Goal: Task Accomplishment & Management: Complete application form

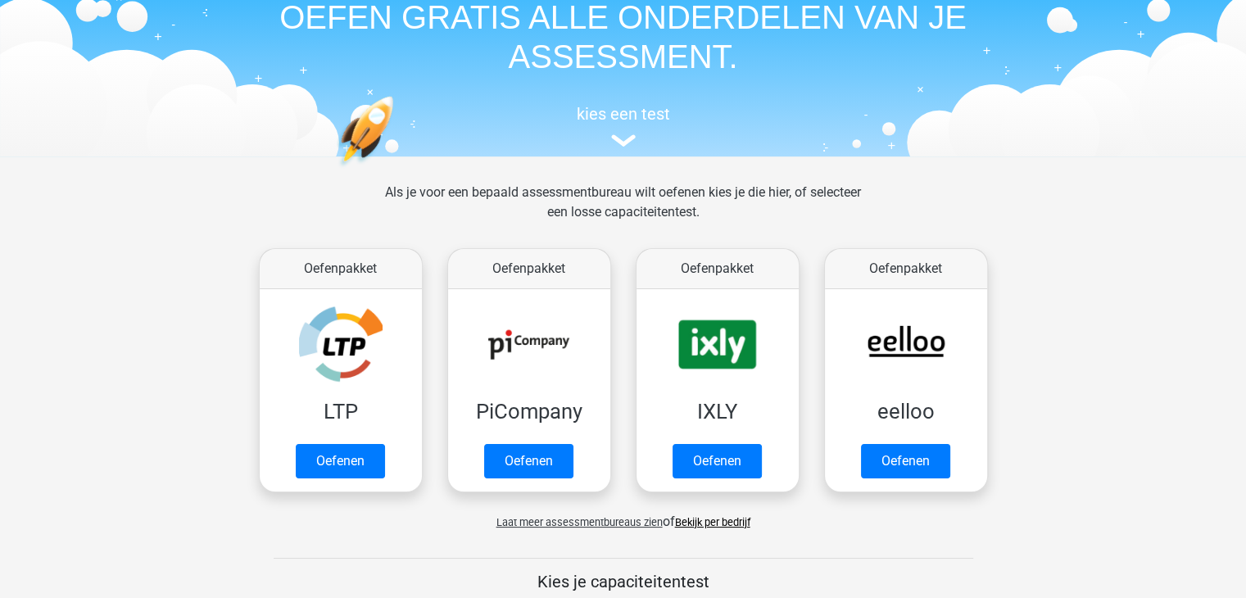
scroll to position [81, 0]
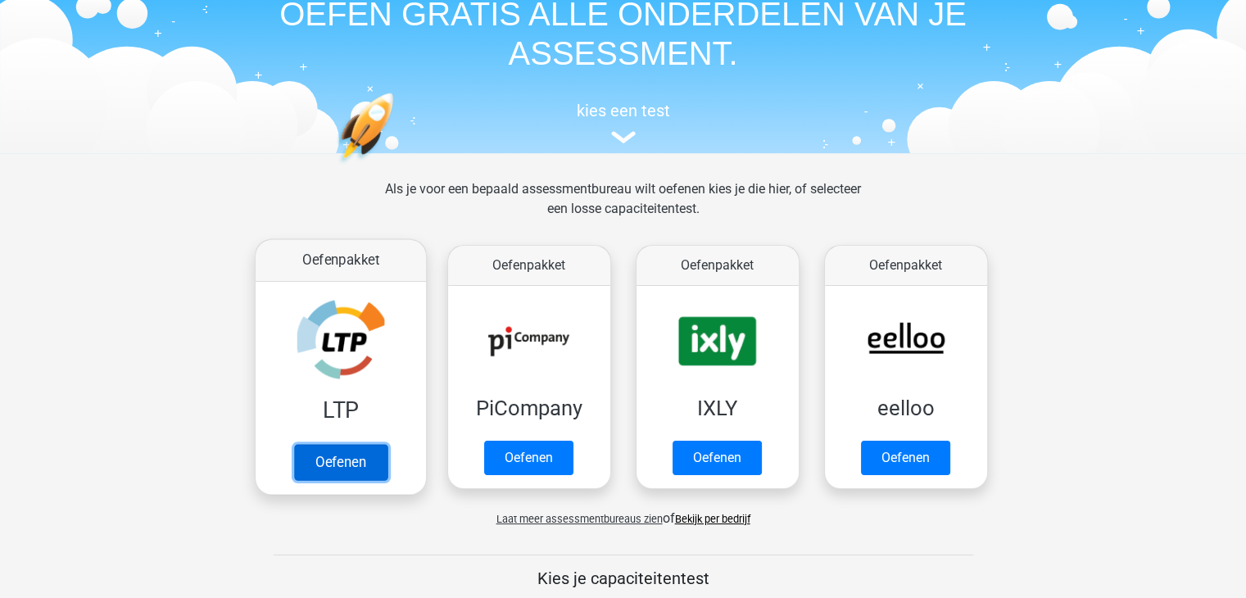
click at [344, 456] on link "Oefenen" at bounding box center [339, 462] width 93 height 36
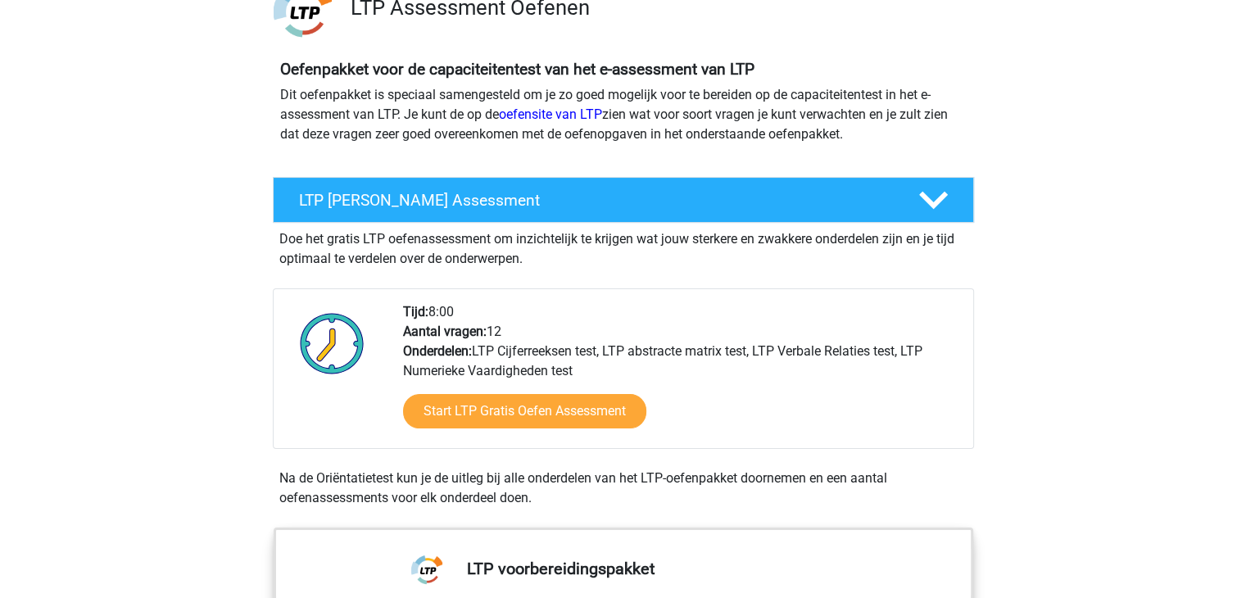
scroll to position [143, 0]
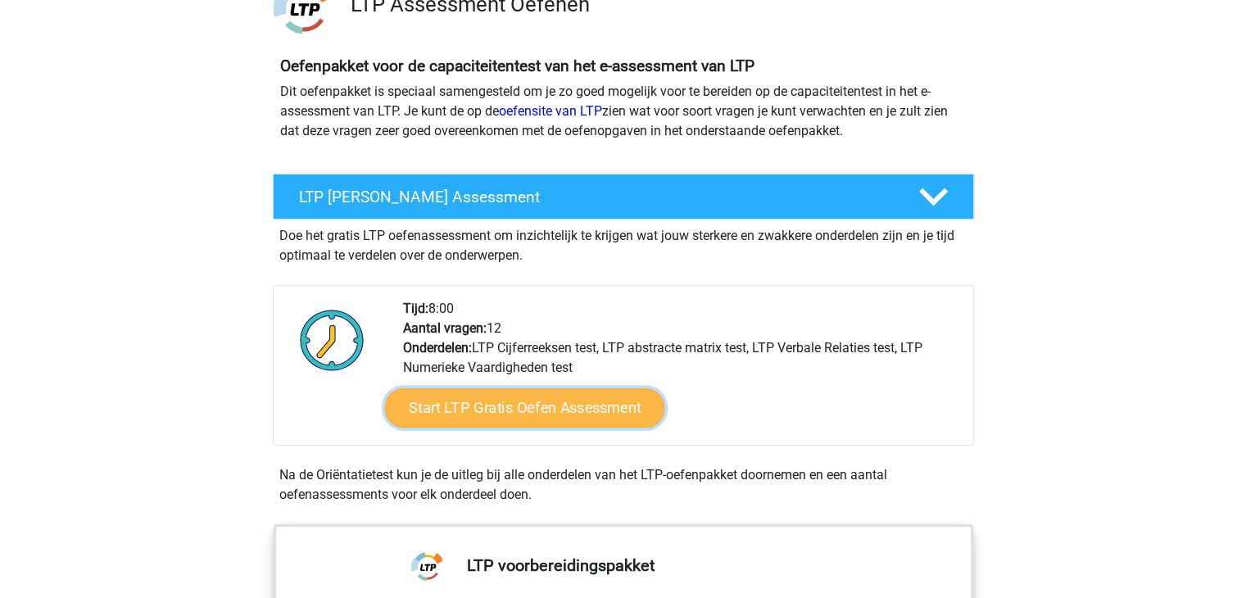
click at [537, 418] on link "Start LTP Gratis Oefen Assessment" at bounding box center [524, 407] width 280 height 39
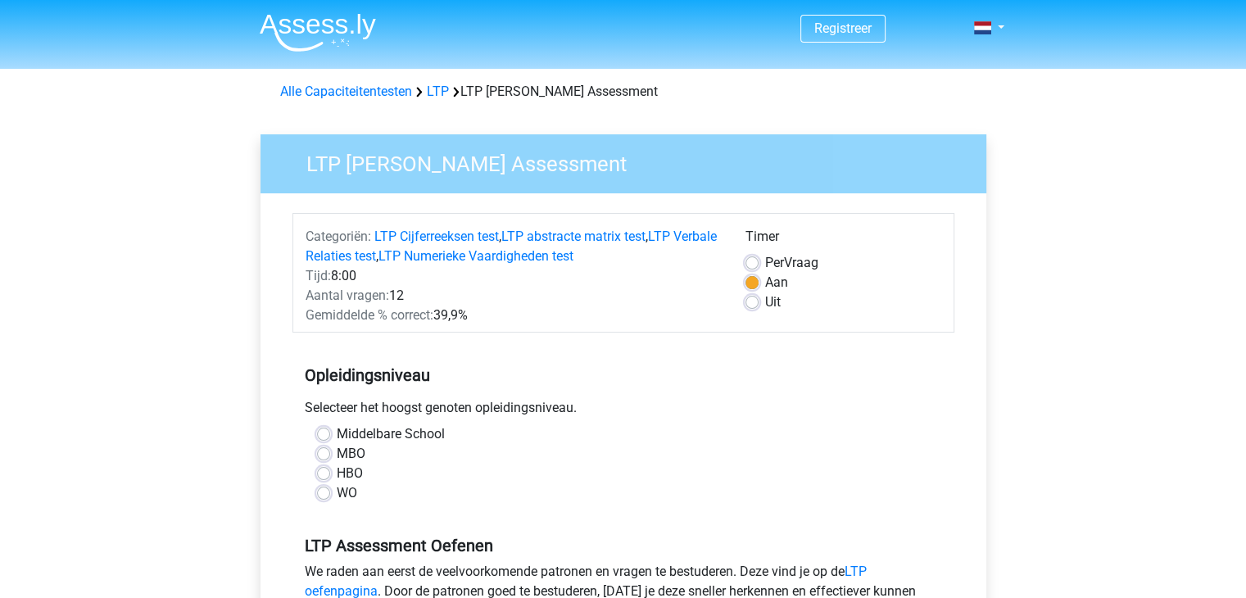
click at [337, 453] on label "MBO" at bounding box center [351, 454] width 29 height 20
click at [321, 453] on input "MBO" at bounding box center [323, 452] width 13 height 16
radio input "true"
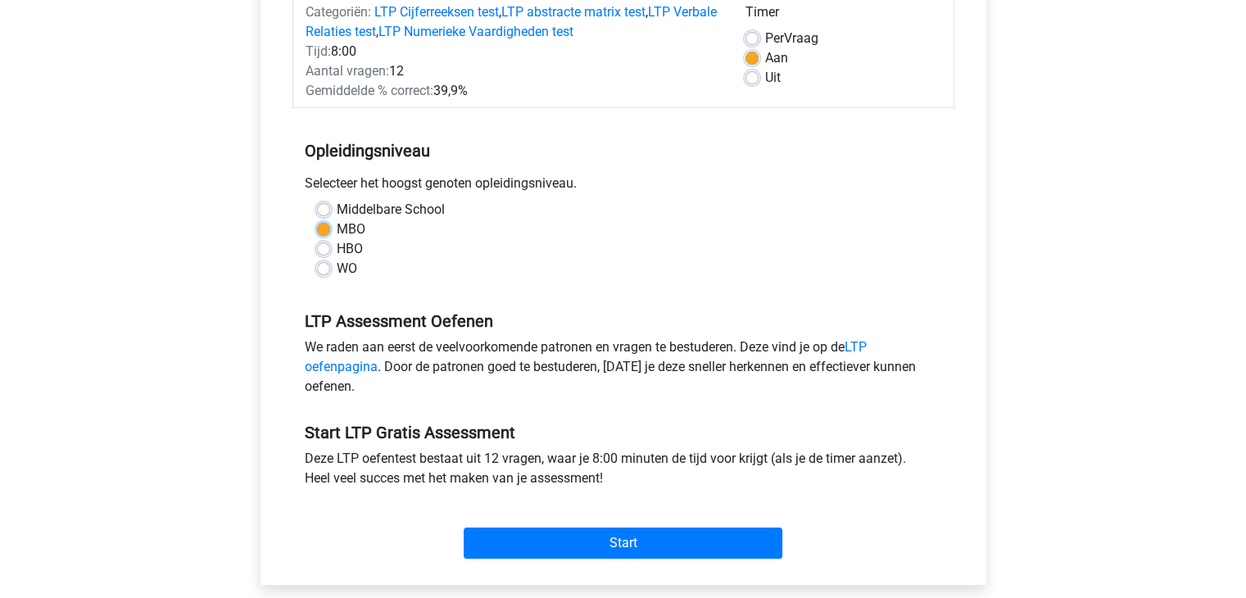
scroll to position [225, 0]
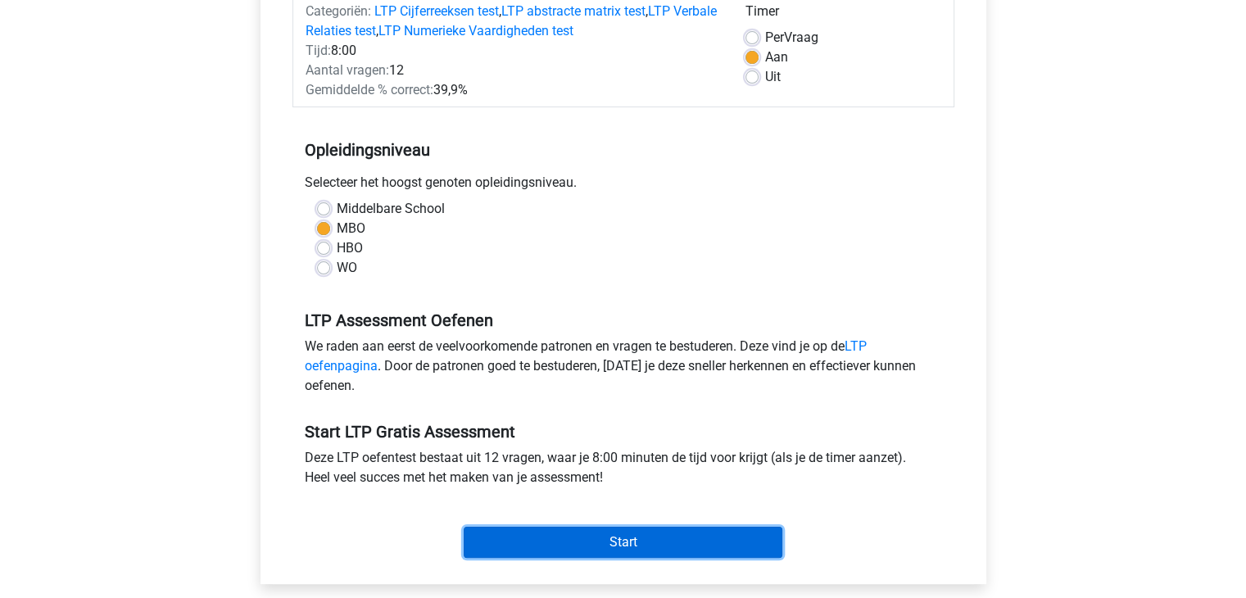
click at [607, 540] on input "Start" at bounding box center [623, 542] width 319 height 31
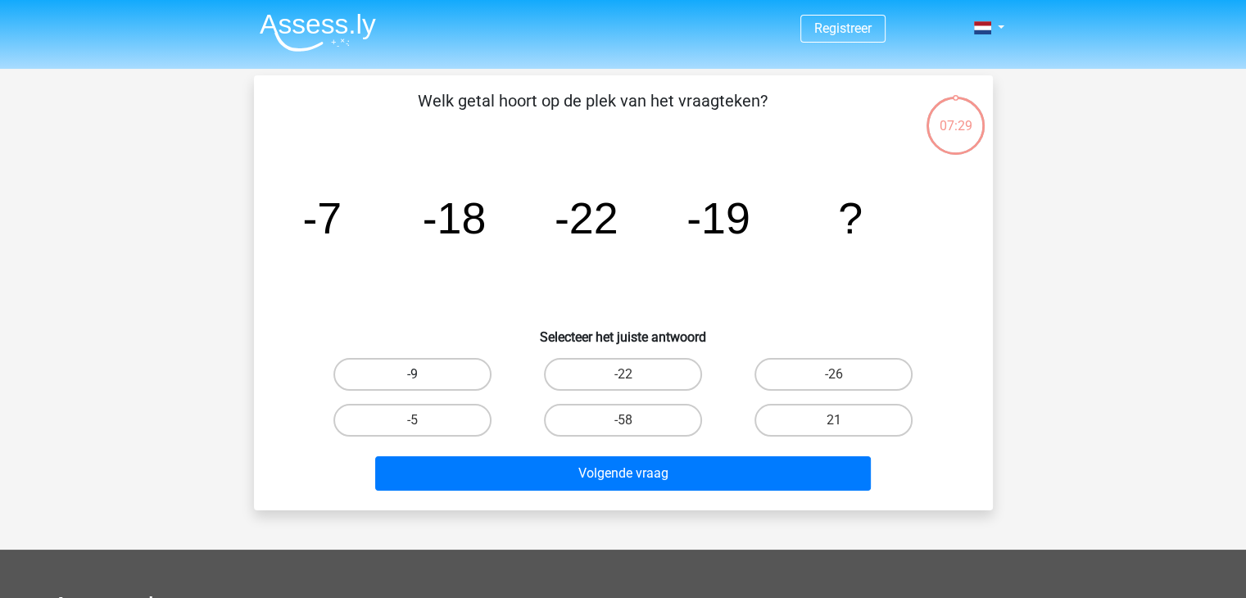
click at [427, 380] on label "-9" at bounding box center [412, 374] width 158 height 33
click at [423, 380] on input "-9" at bounding box center [417, 379] width 11 height 11
radio input "true"
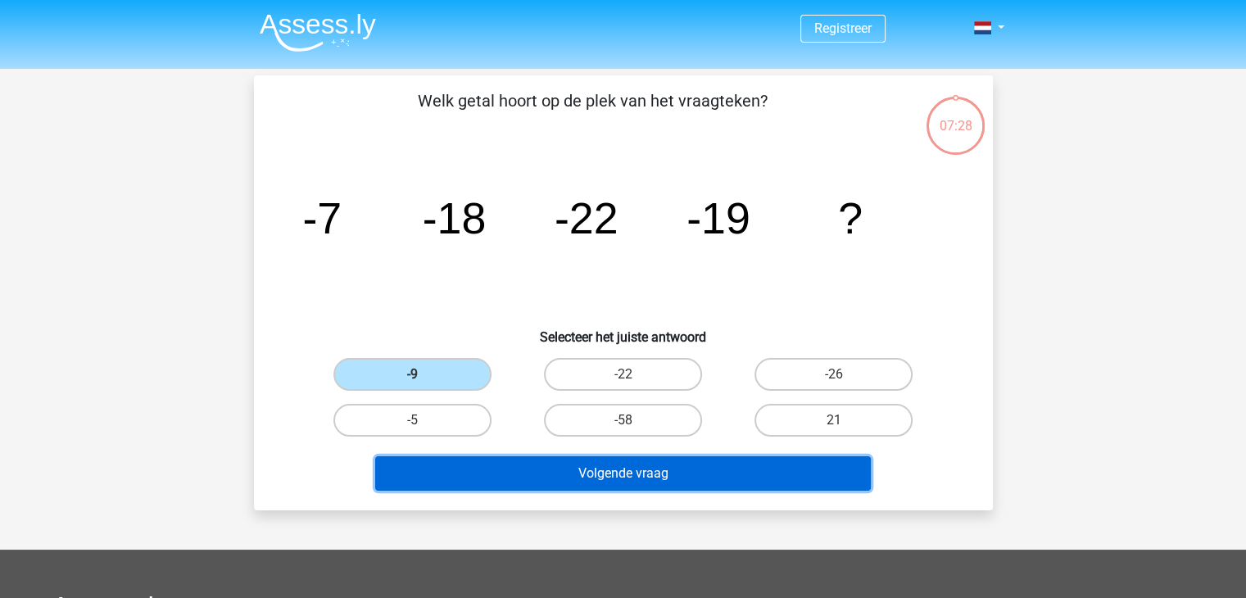
click at [609, 481] on button "Volgende vraag" at bounding box center [623, 473] width 496 height 34
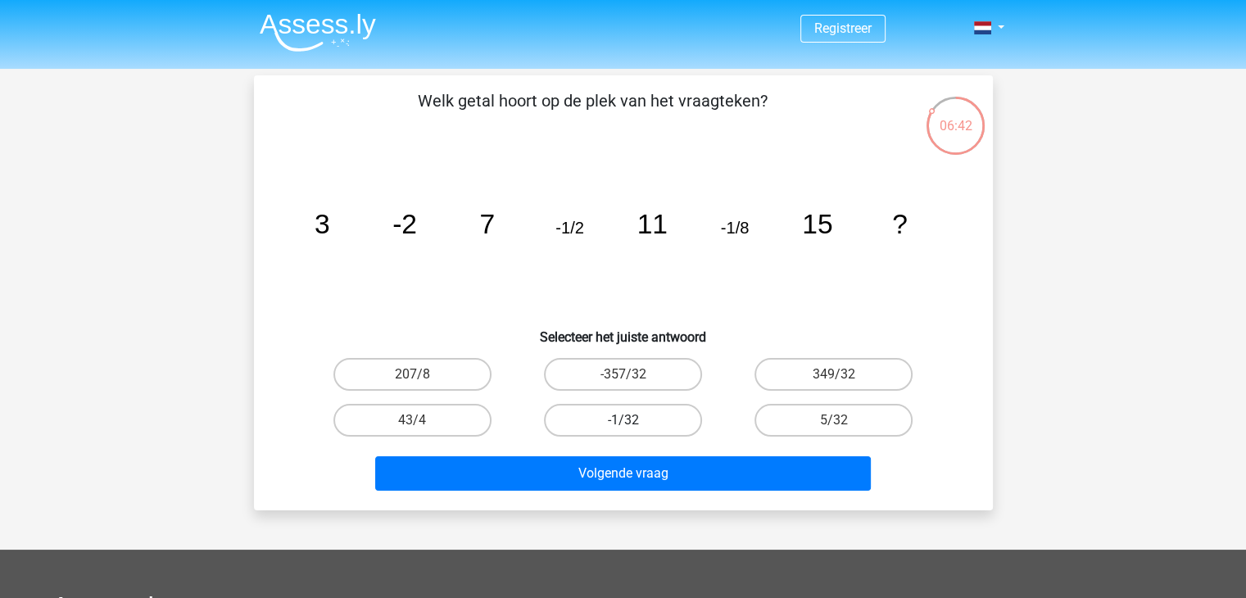
click at [656, 416] on label "-1/32" at bounding box center [623, 420] width 158 height 33
click at [633, 420] on input "-1/32" at bounding box center [627, 425] width 11 height 11
radio input "true"
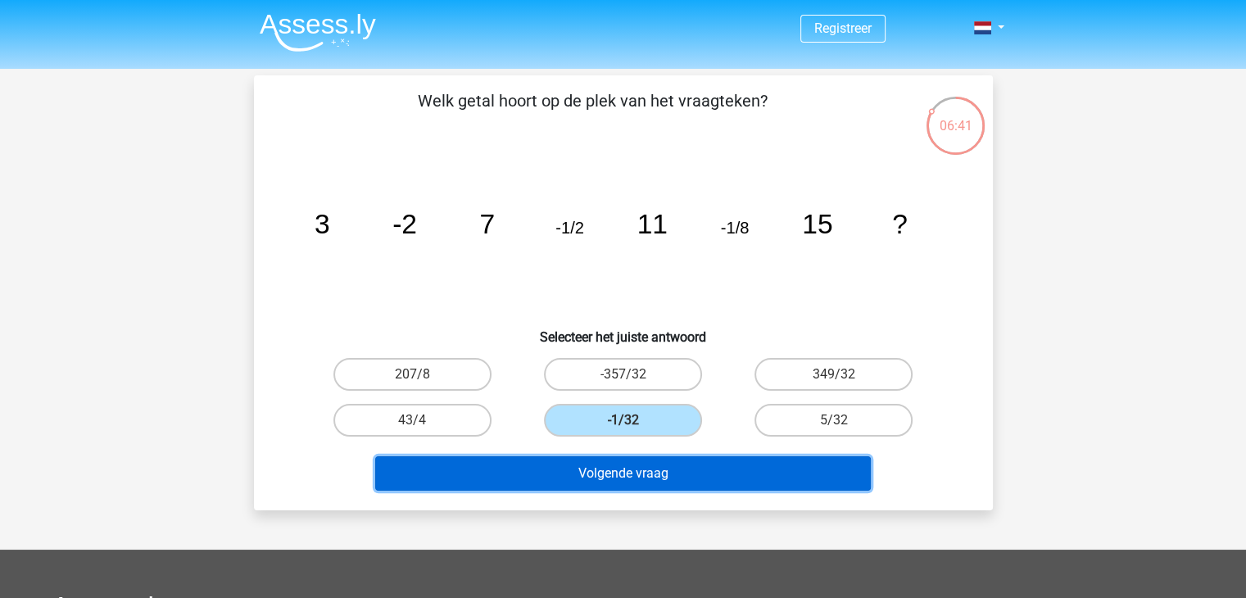
click at [654, 475] on button "Volgende vraag" at bounding box center [623, 473] width 496 height 34
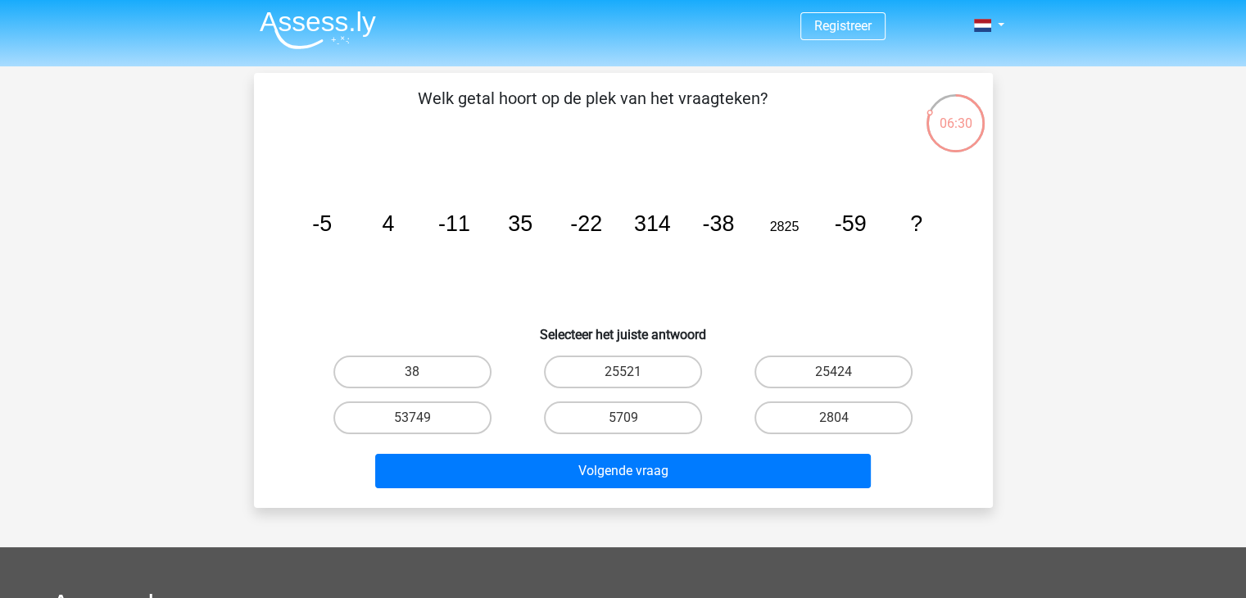
scroll to position [6, 0]
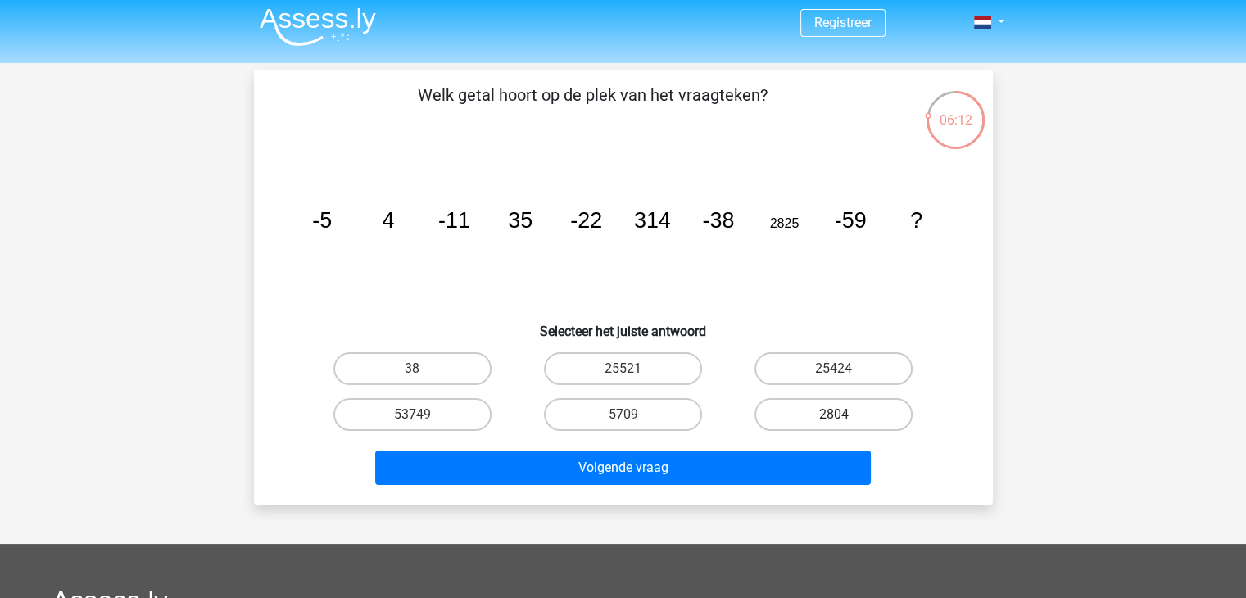
click at [810, 414] on label "2804" at bounding box center [833, 414] width 158 height 33
click at [834, 414] on input "2804" at bounding box center [839, 419] width 11 height 11
radio input "true"
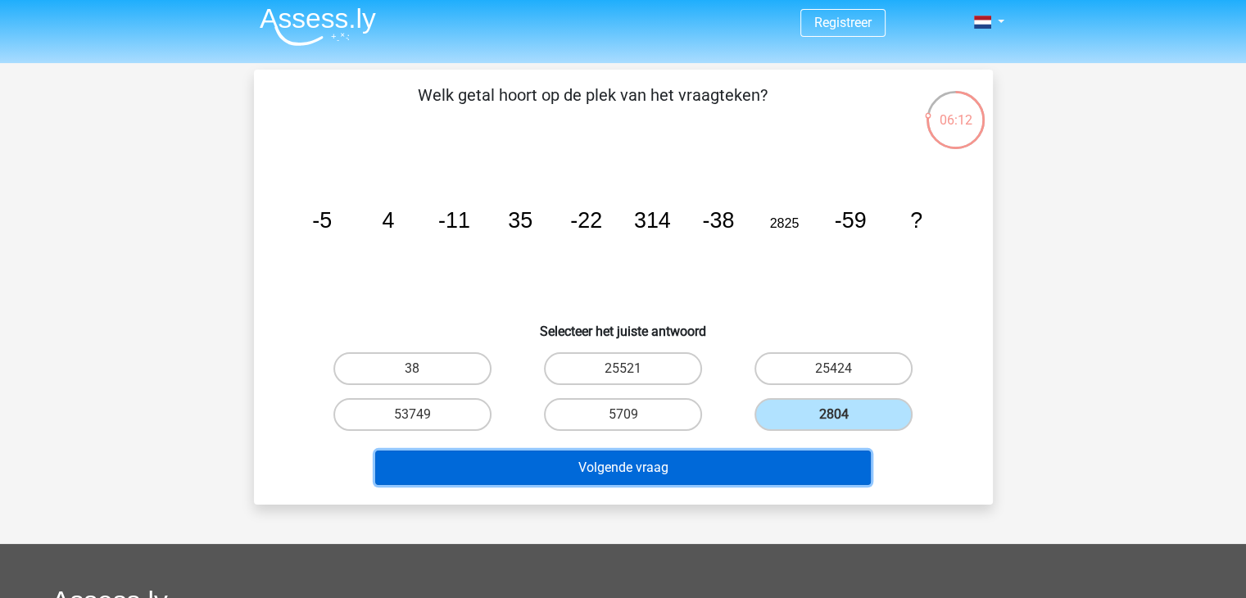
click at [754, 459] on button "Volgende vraag" at bounding box center [623, 467] width 496 height 34
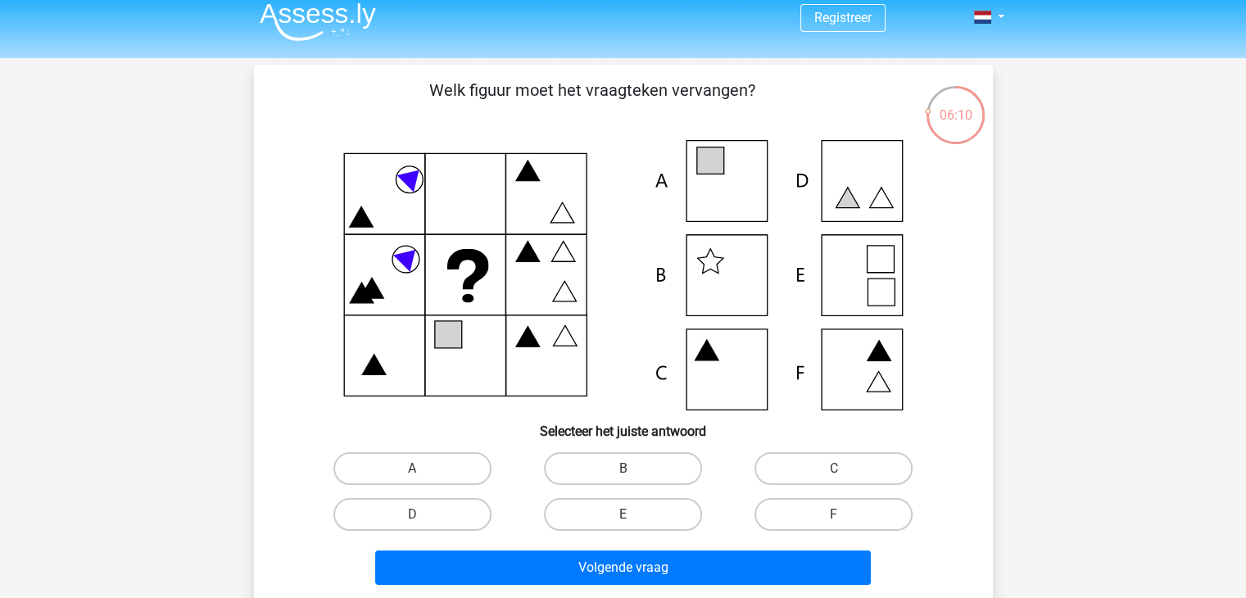
scroll to position [7, 0]
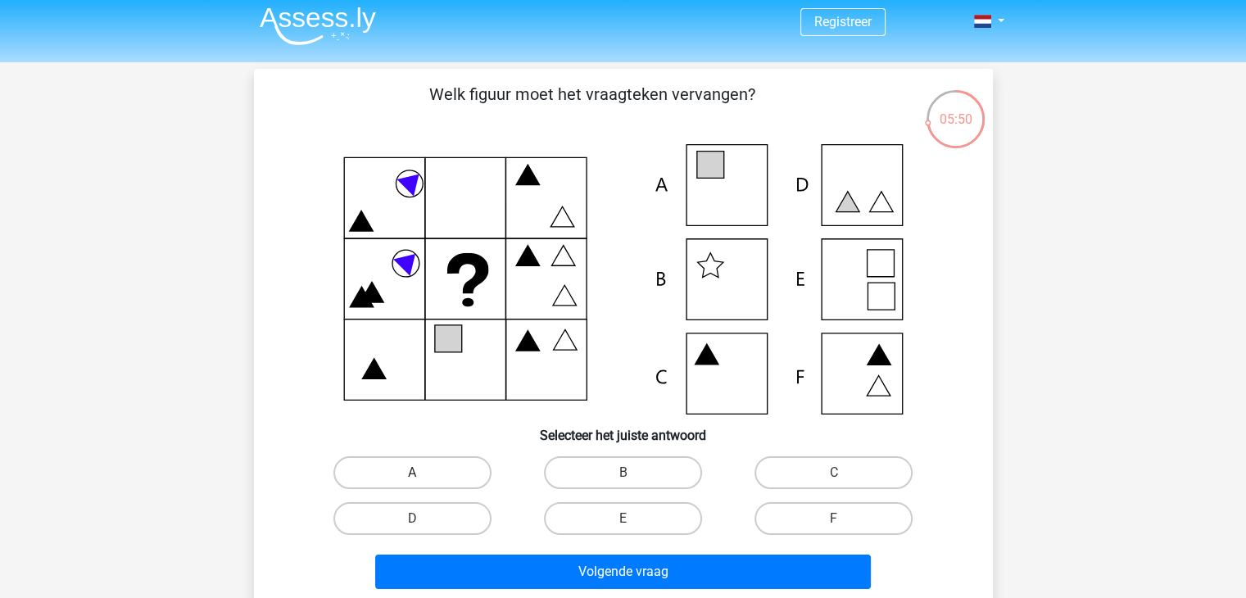
click at [383, 478] on label "A" at bounding box center [412, 472] width 158 height 33
click at [412, 478] on input "A" at bounding box center [417, 478] width 11 height 11
radio input "true"
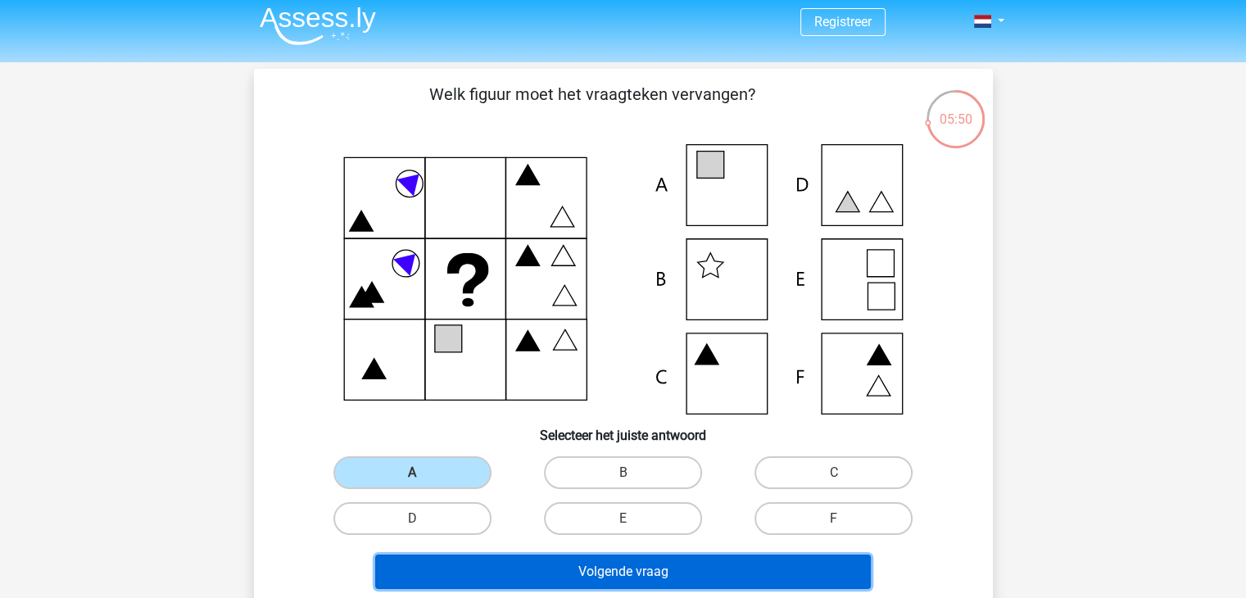
click at [500, 576] on button "Volgende vraag" at bounding box center [623, 571] width 496 height 34
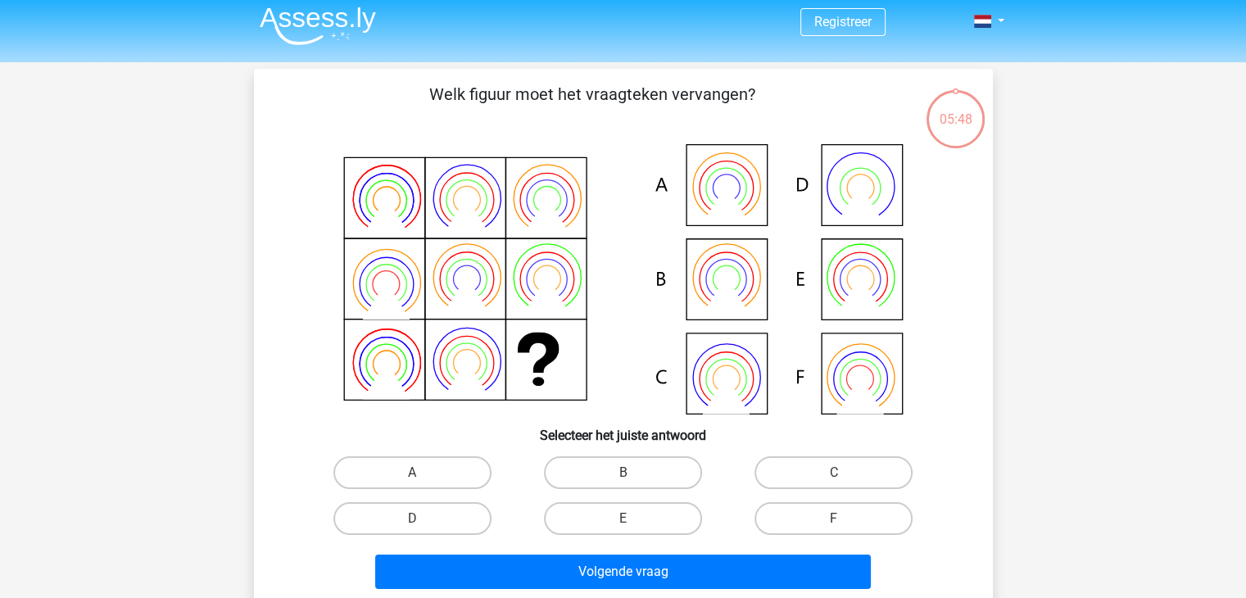
scroll to position [75, 0]
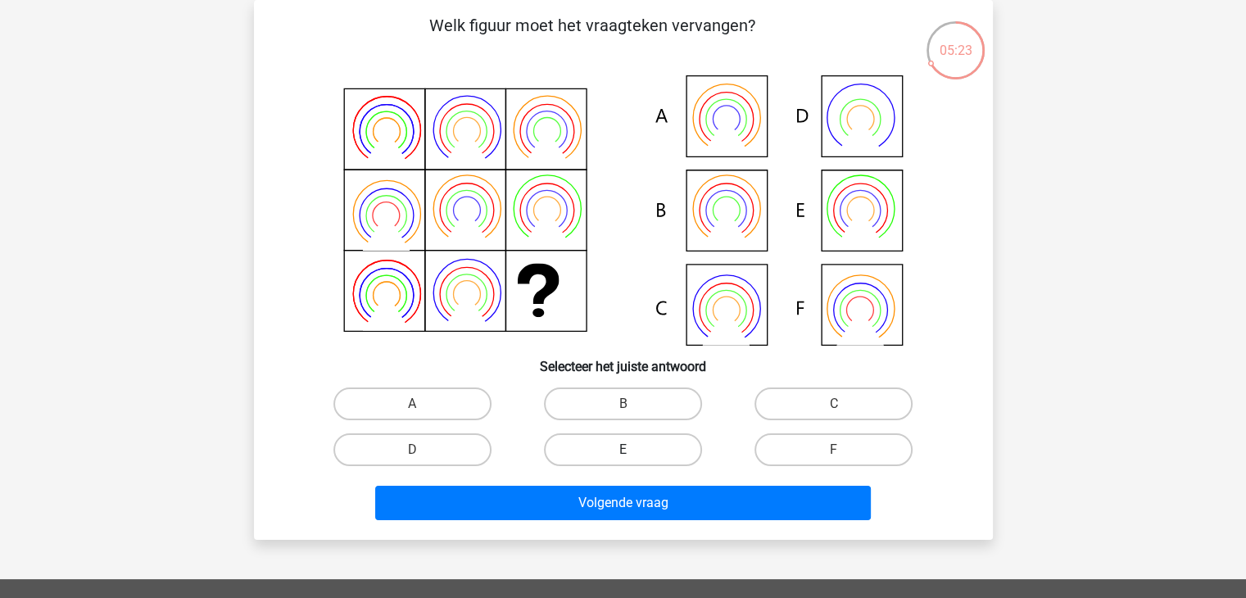
click at [622, 441] on label "E" at bounding box center [623, 449] width 158 height 33
click at [622, 450] on input "E" at bounding box center [627, 455] width 11 height 11
radio input "true"
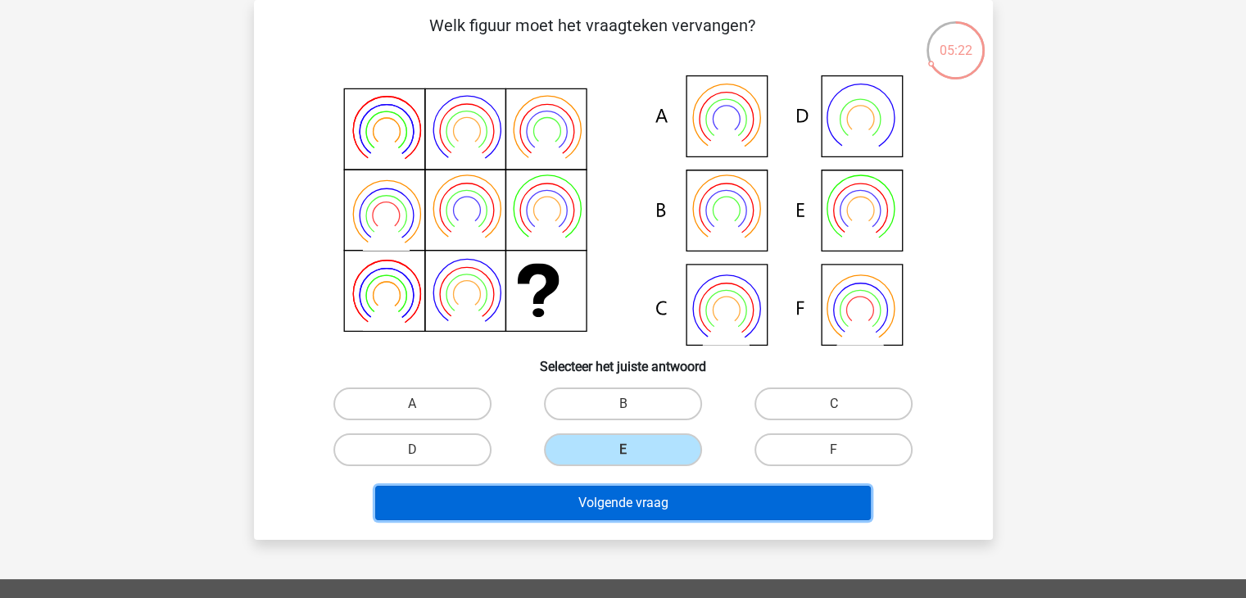
click at [633, 509] on button "Volgende vraag" at bounding box center [623, 503] width 496 height 34
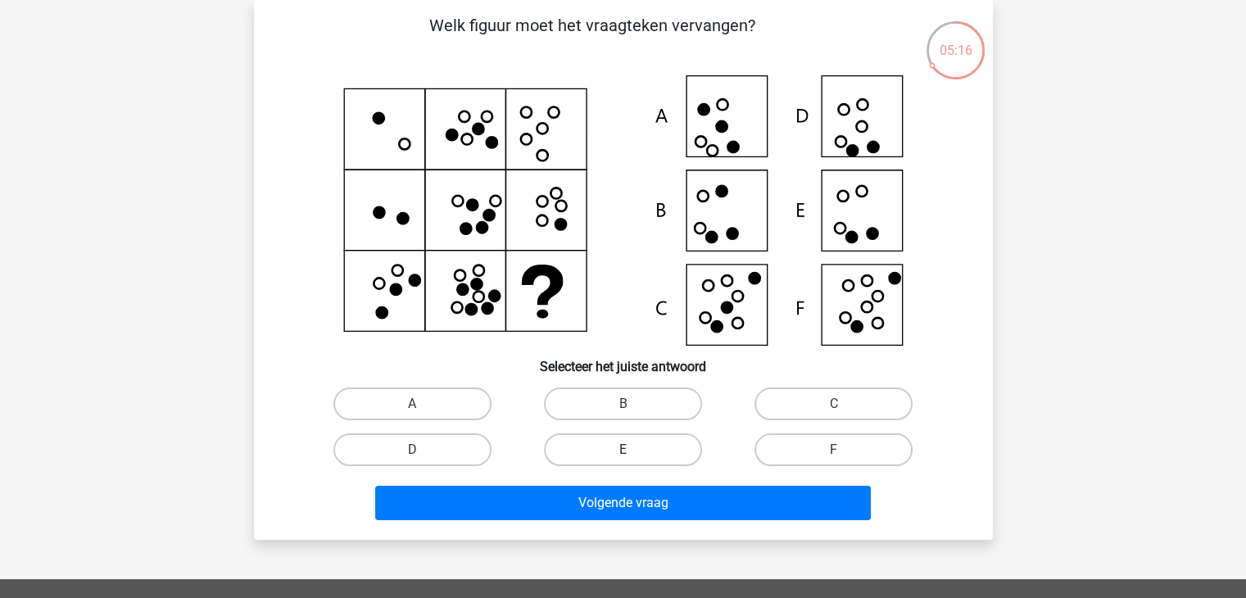
click at [614, 446] on label "E" at bounding box center [623, 449] width 158 height 33
click at [622, 450] on input "E" at bounding box center [627, 455] width 11 height 11
radio input "true"
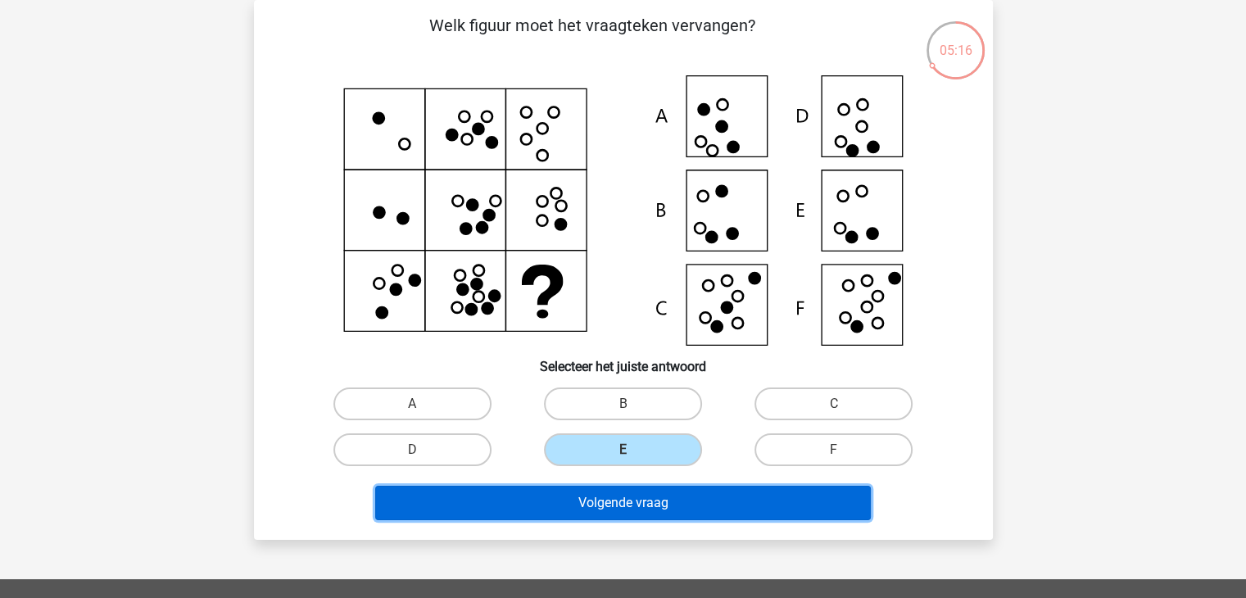
click at [613, 503] on button "Volgende vraag" at bounding box center [623, 503] width 496 height 34
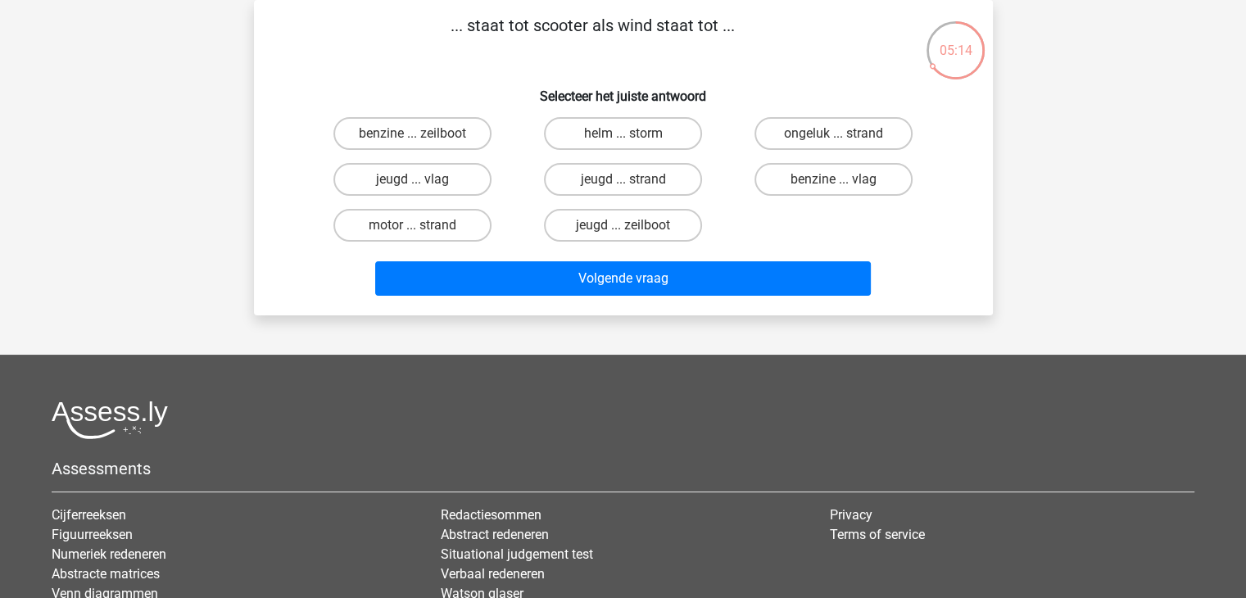
scroll to position [0, 0]
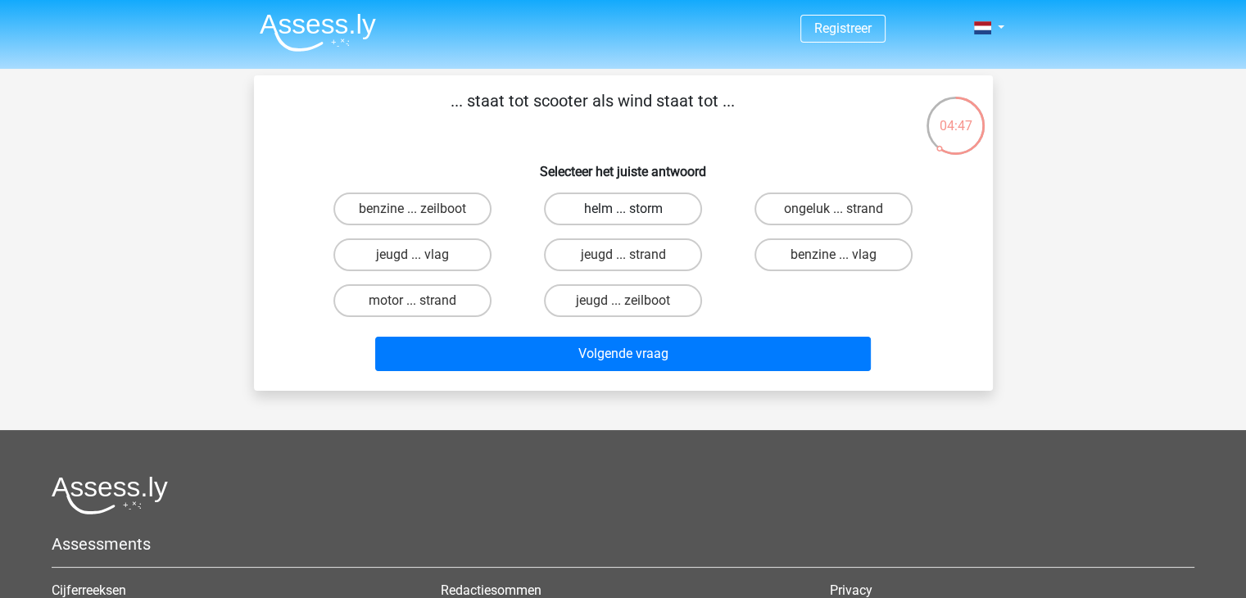
click at [658, 214] on label "helm ... storm" at bounding box center [623, 208] width 158 height 33
click at [633, 214] on input "helm ... storm" at bounding box center [627, 214] width 11 height 11
radio input "true"
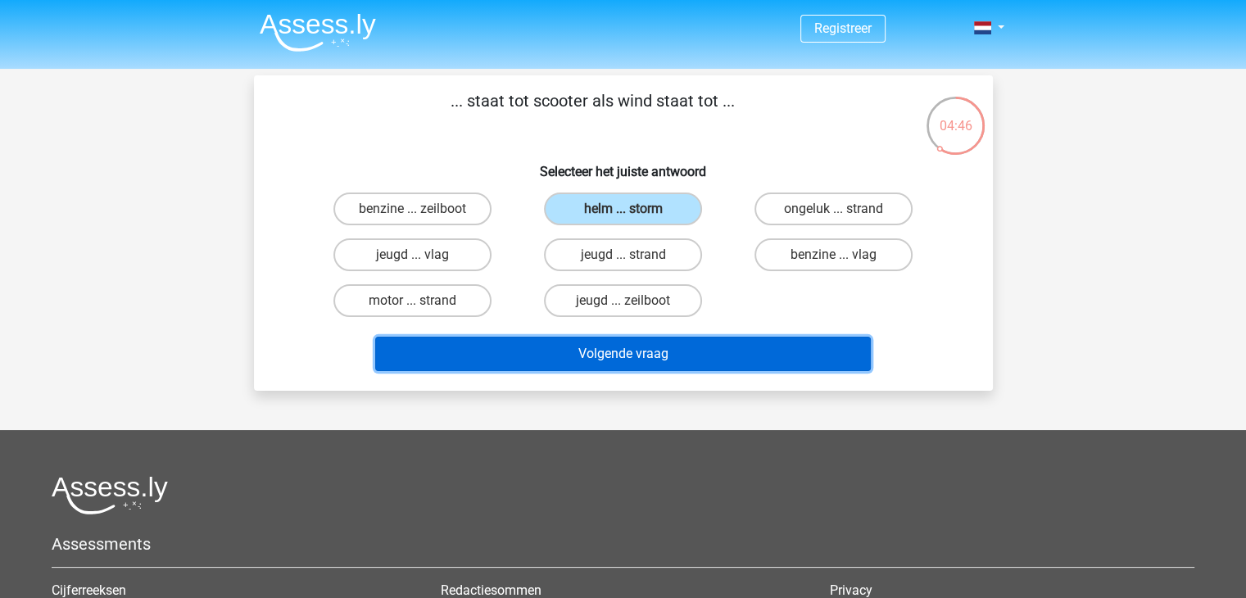
click at [613, 360] on button "Volgende vraag" at bounding box center [623, 354] width 496 height 34
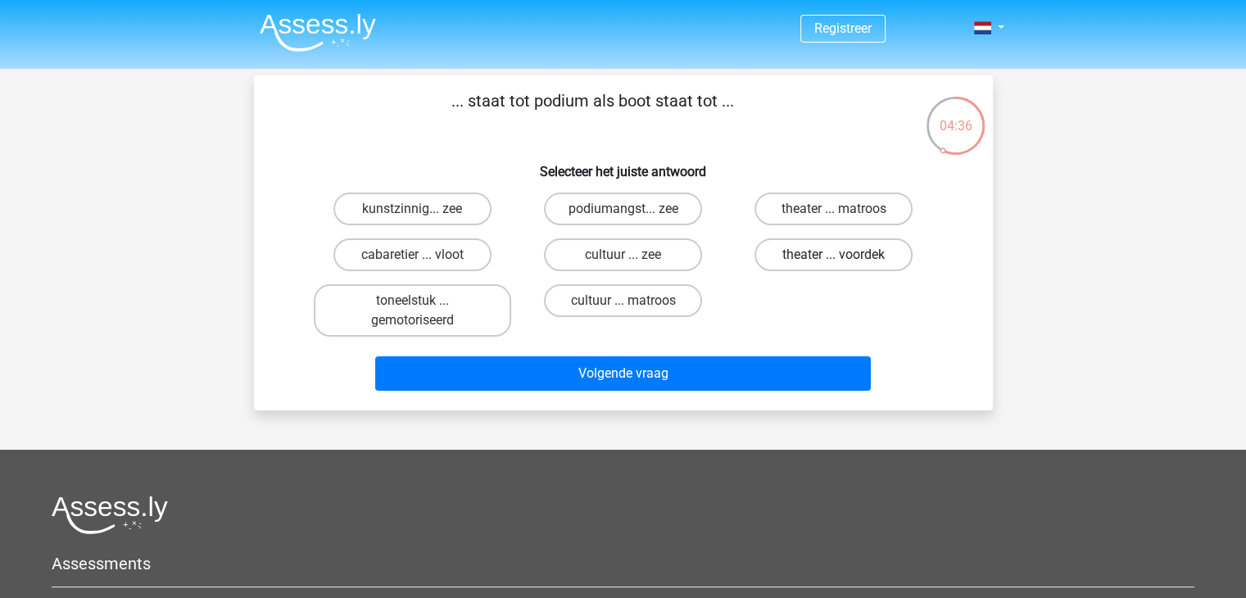
click at [849, 256] on label "theater ... voordek" at bounding box center [833, 254] width 158 height 33
click at [844, 256] on input "theater ... voordek" at bounding box center [839, 260] width 11 height 11
radio input "true"
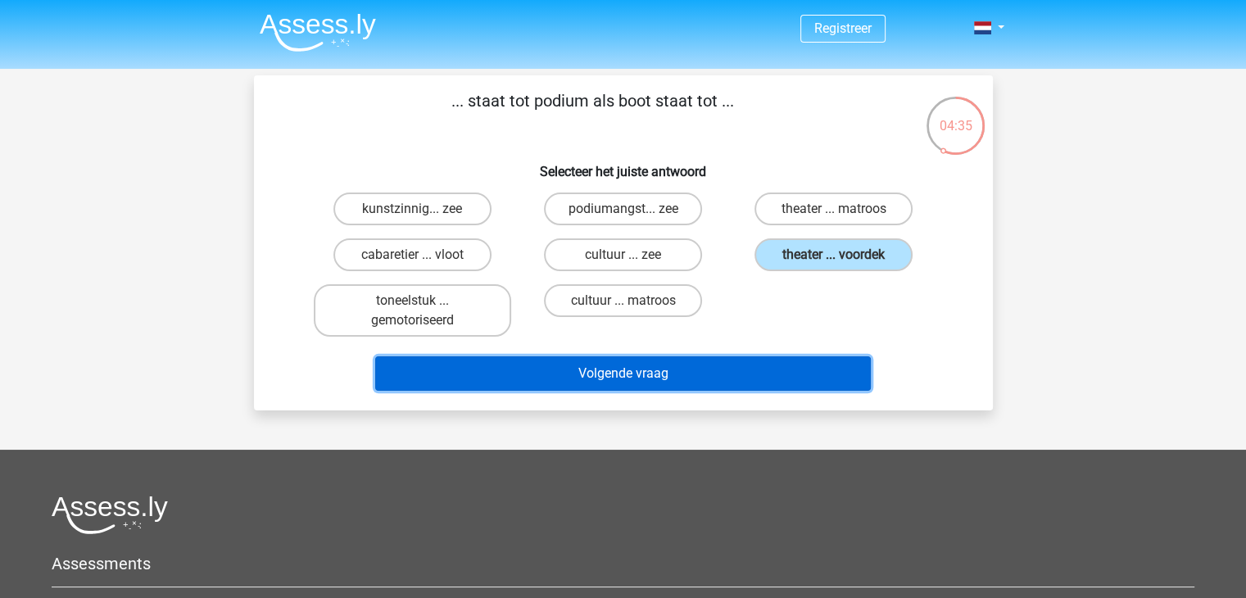
click at [731, 367] on button "Volgende vraag" at bounding box center [623, 373] width 496 height 34
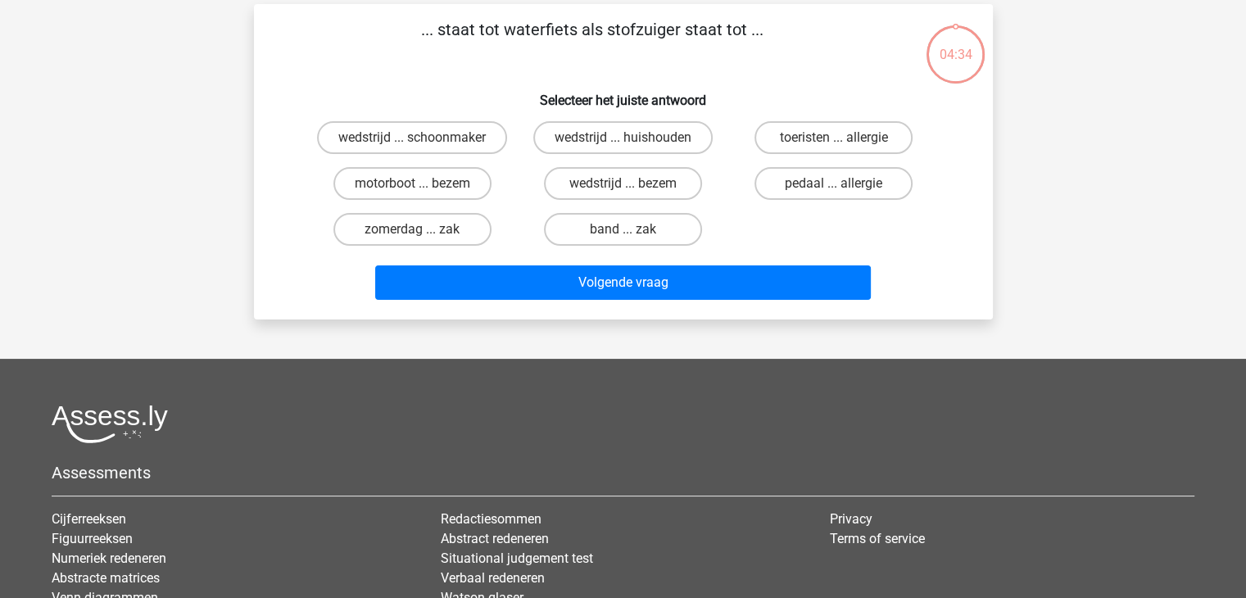
scroll to position [75, 0]
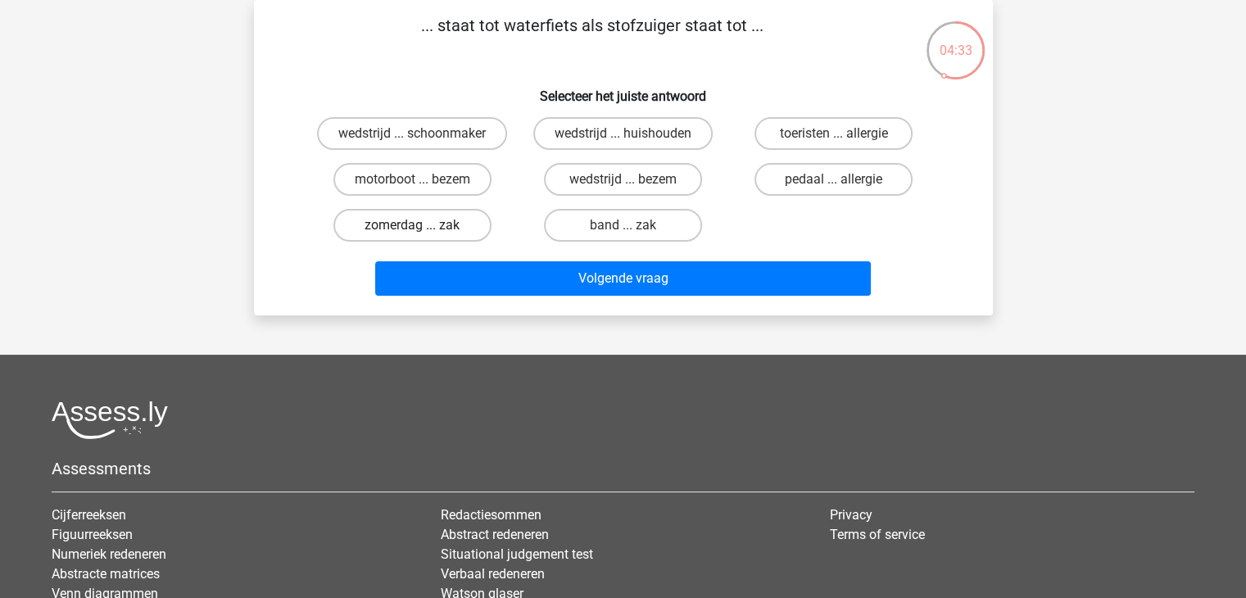
click at [432, 216] on label "zomerdag ... zak" at bounding box center [412, 225] width 158 height 33
click at [423, 225] on input "zomerdag ... zak" at bounding box center [417, 230] width 11 height 11
radio input "true"
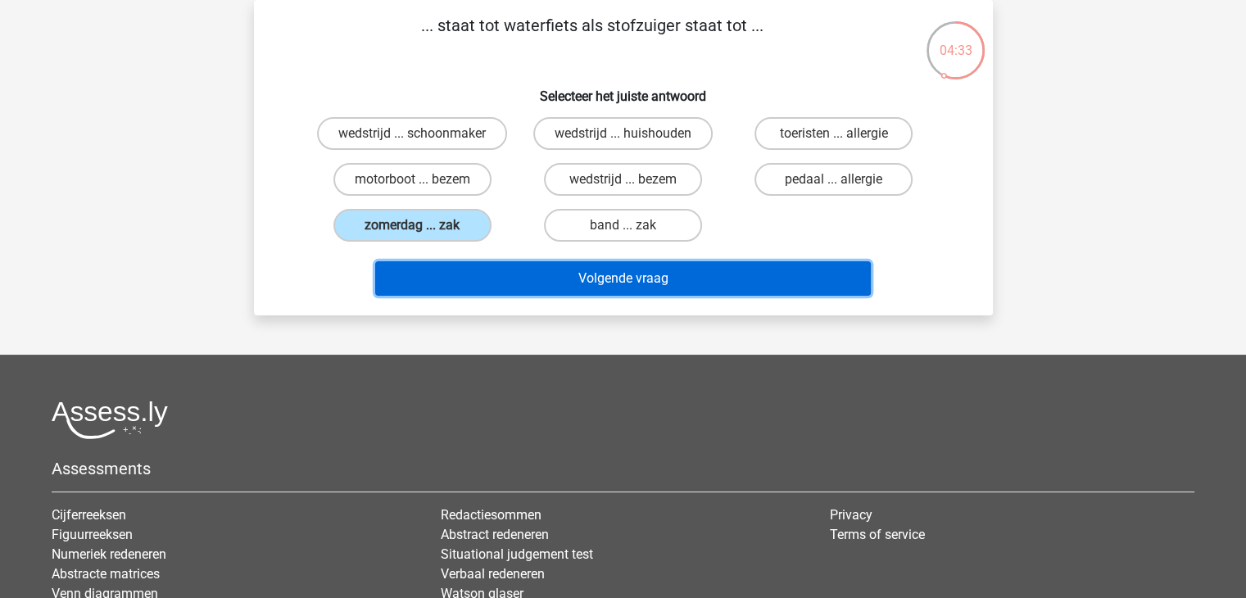
click at [531, 265] on button "Volgende vraag" at bounding box center [623, 278] width 496 height 34
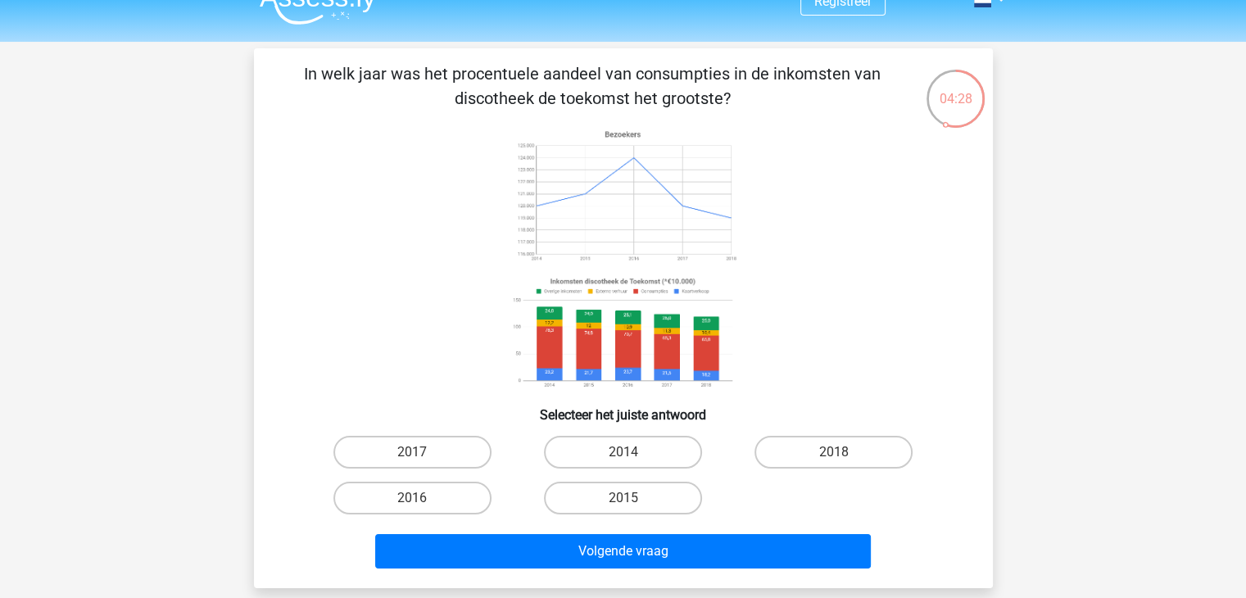
scroll to position [28, 0]
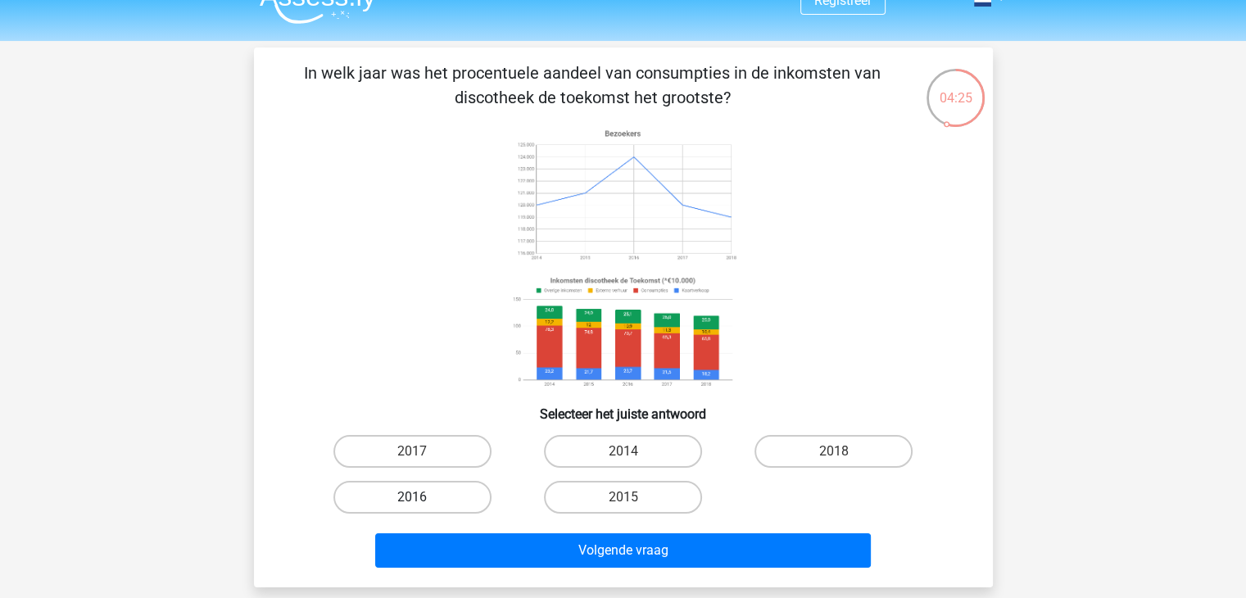
click at [386, 496] on label "2016" at bounding box center [412, 497] width 158 height 33
click at [412, 497] on input "2016" at bounding box center [417, 502] width 11 height 11
radio input "true"
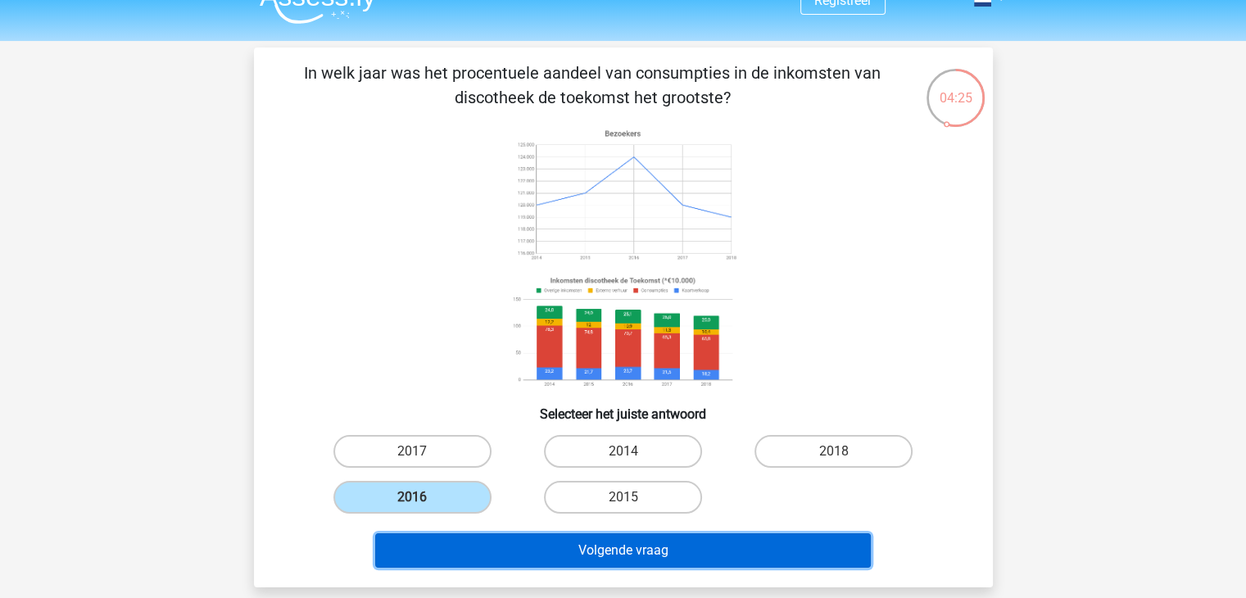
click at [482, 537] on button "Volgende vraag" at bounding box center [623, 550] width 496 height 34
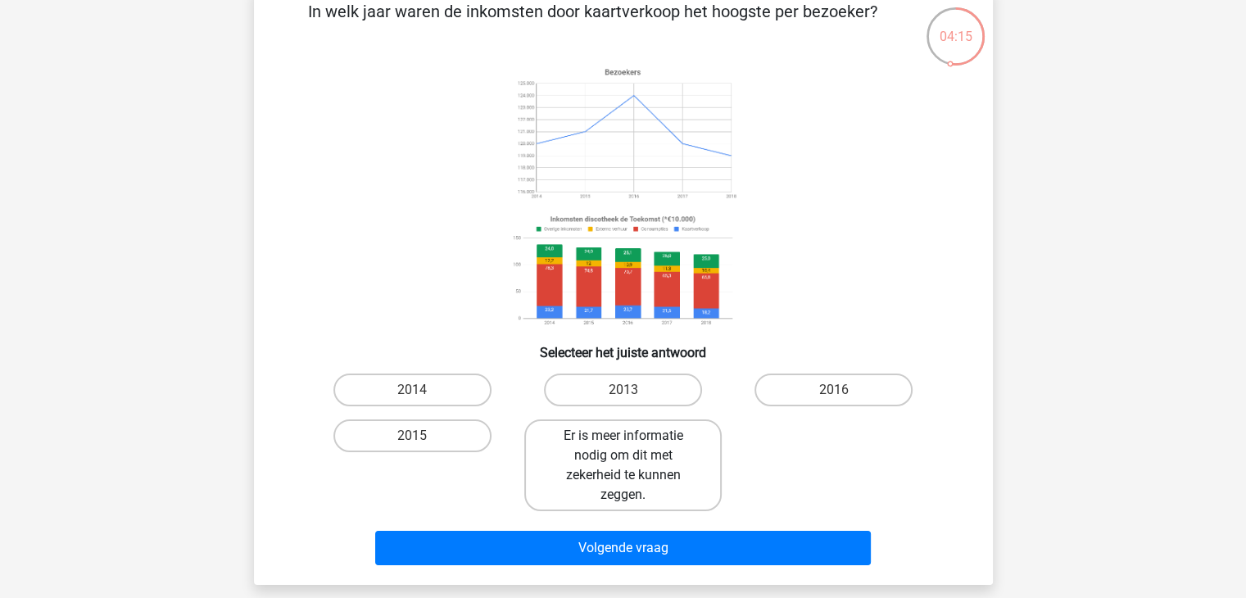
scroll to position [90, 0]
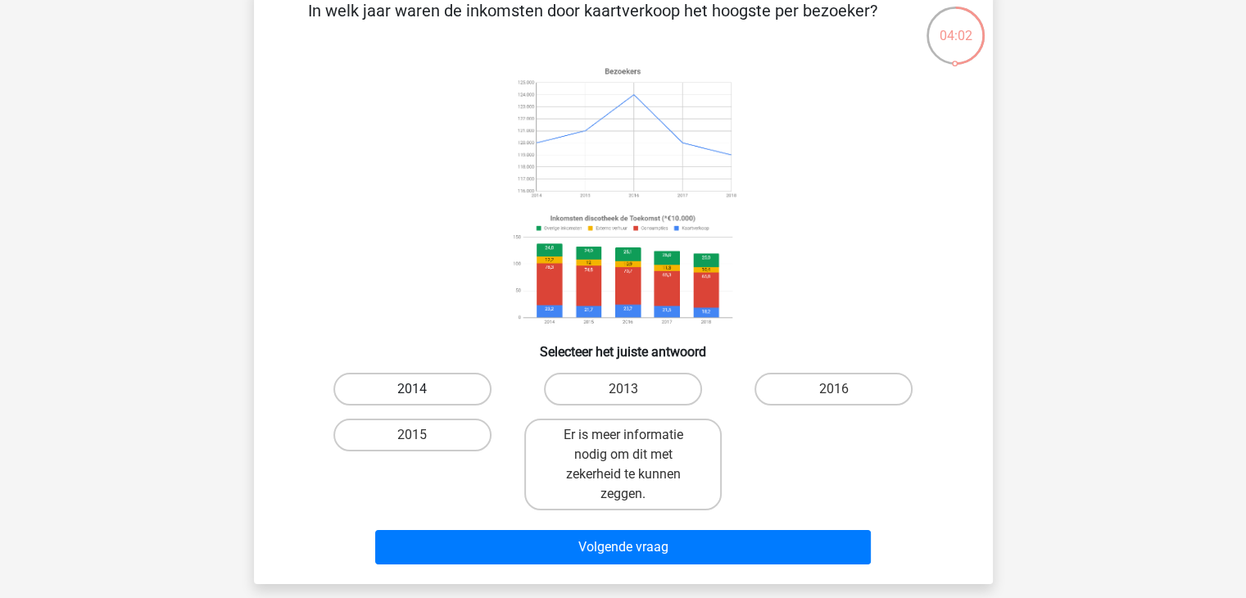
click at [426, 394] on label "2014" at bounding box center [412, 389] width 158 height 33
click at [423, 394] on input "2014" at bounding box center [417, 394] width 11 height 11
radio input "true"
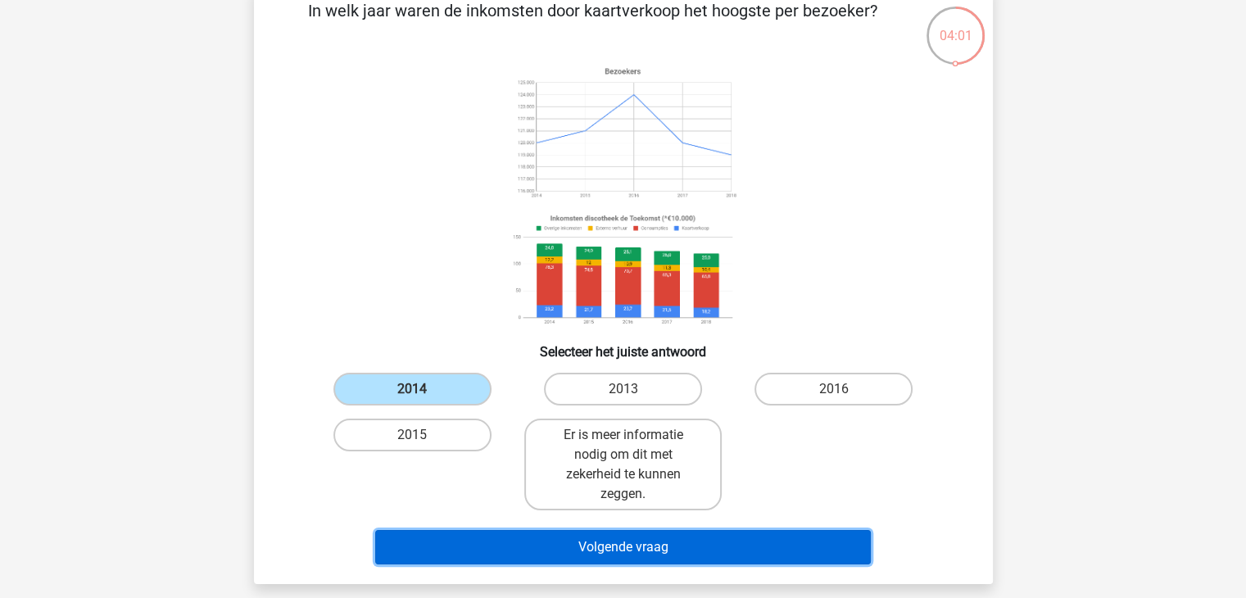
click at [541, 550] on button "Volgende vraag" at bounding box center [623, 547] width 496 height 34
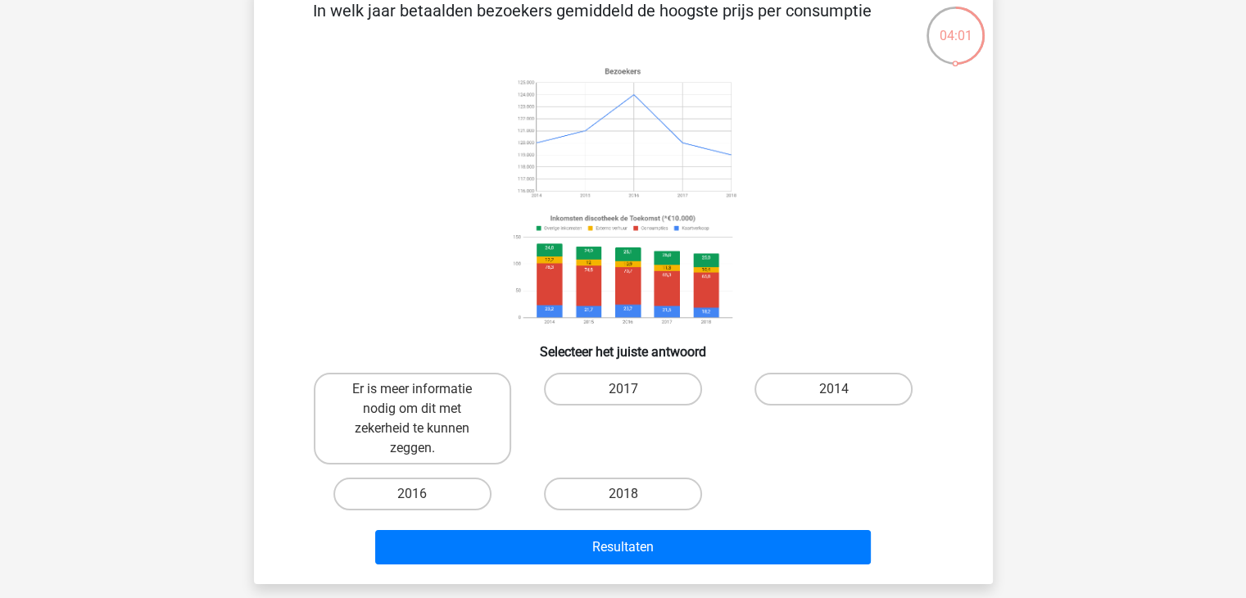
scroll to position [75, 0]
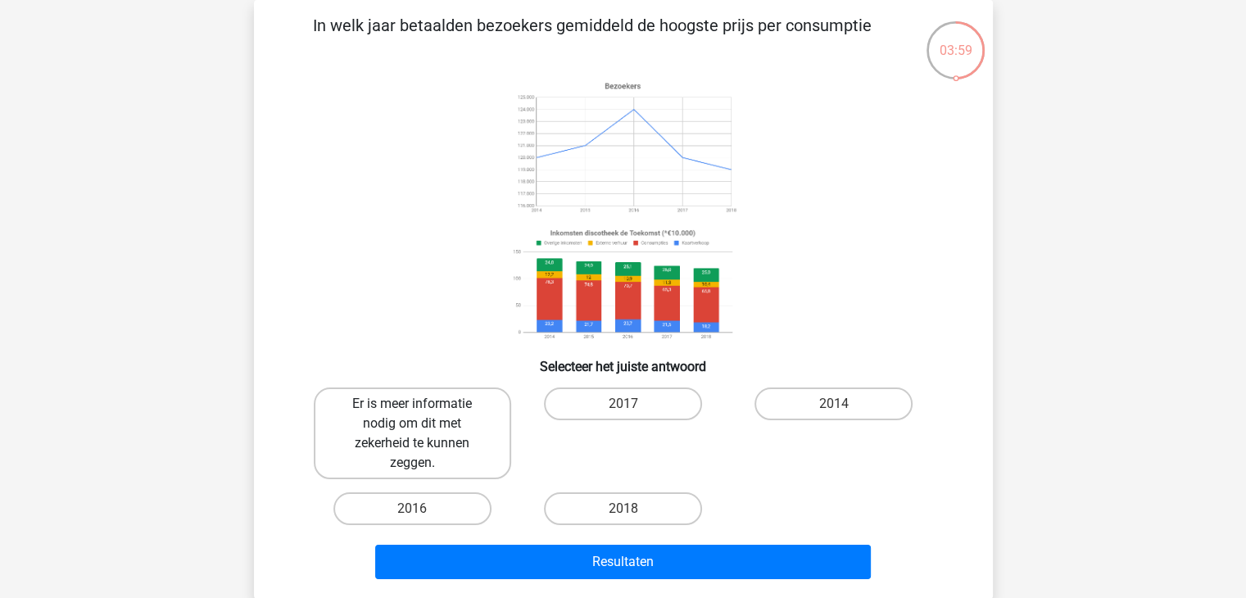
click at [446, 429] on label "Er is meer informatie nodig om dit met zekerheid te kunnen zeggen." at bounding box center [412, 433] width 197 height 92
click at [423, 414] on input "Er is meer informatie nodig om dit met zekerheid te kunnen zeggen." at bounding box center [417, 409] width 11 height 11
radio input "true"
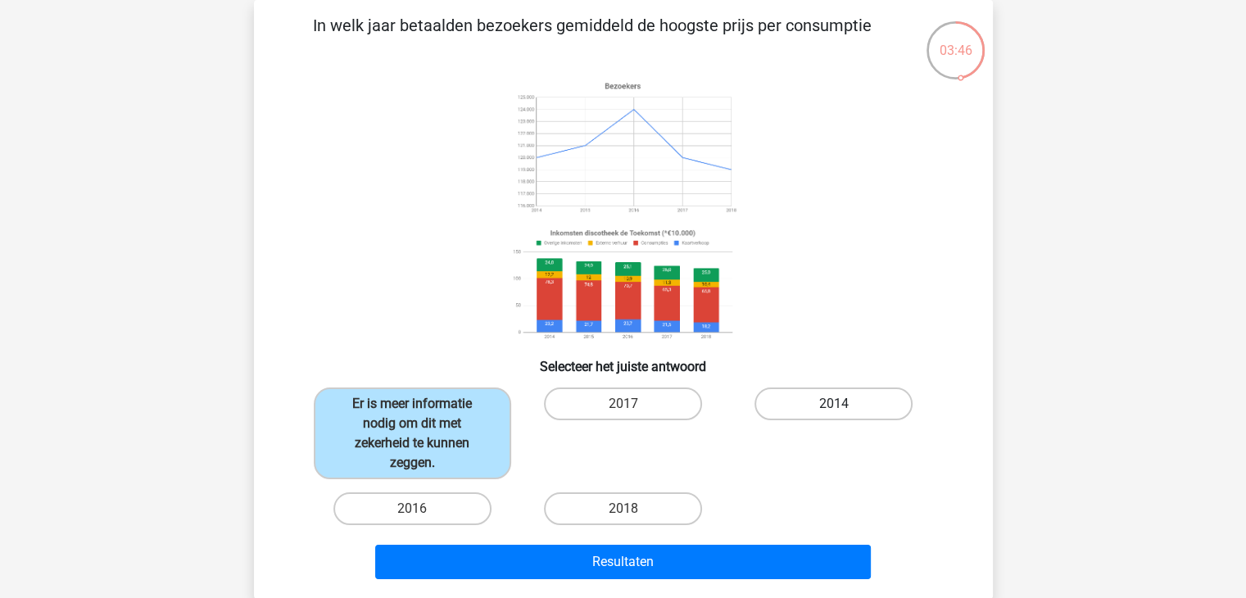
click at [814, 409] on label "2014" at bounding box center [833, 403] width 158 height 33
click at [834, 409] on input "2014" at bounding box center [839, 409] width 11 height 11
radio input "true"
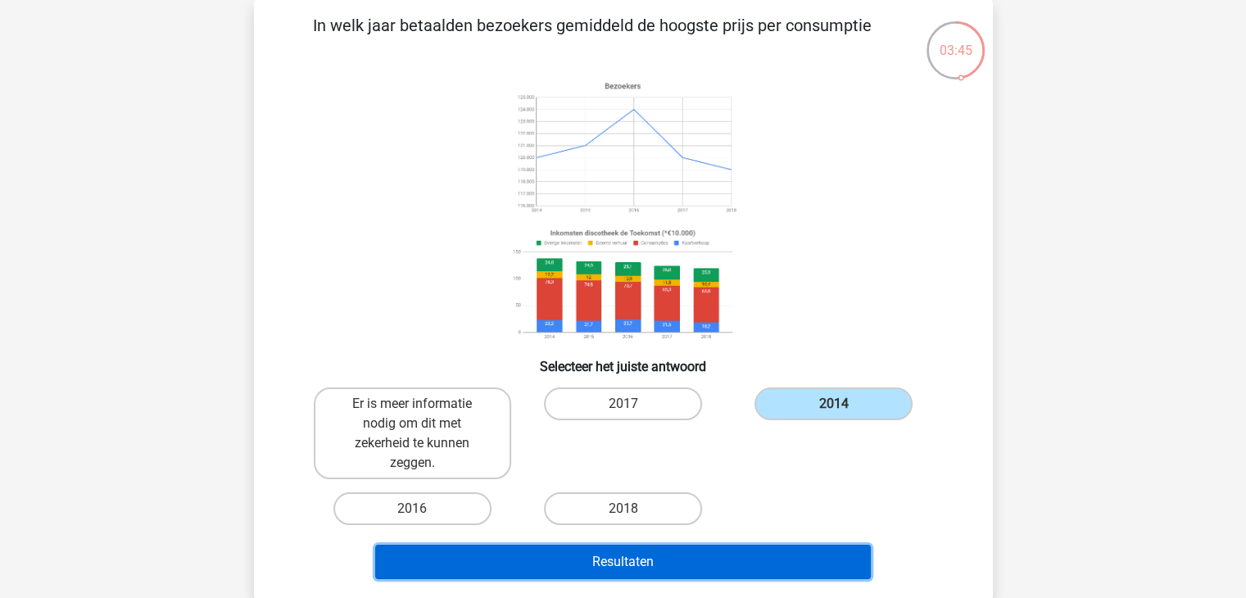
click at [695, 553] on button "Resultaten" at bounding box center [623, 562] width 496 height 34
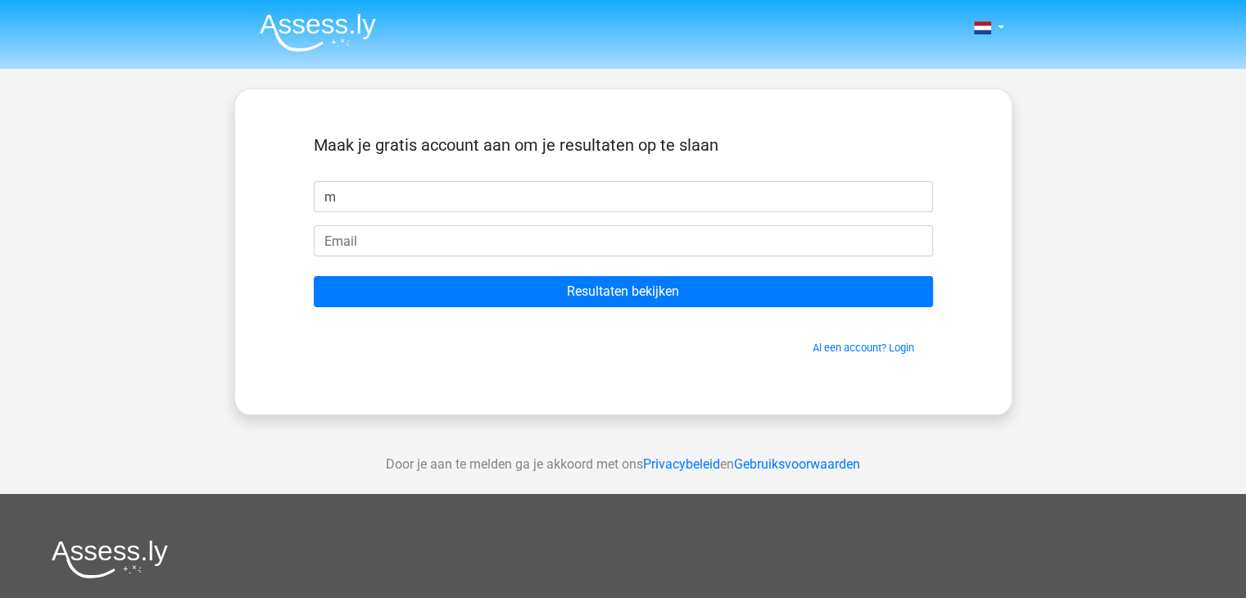
type input "Maarten"
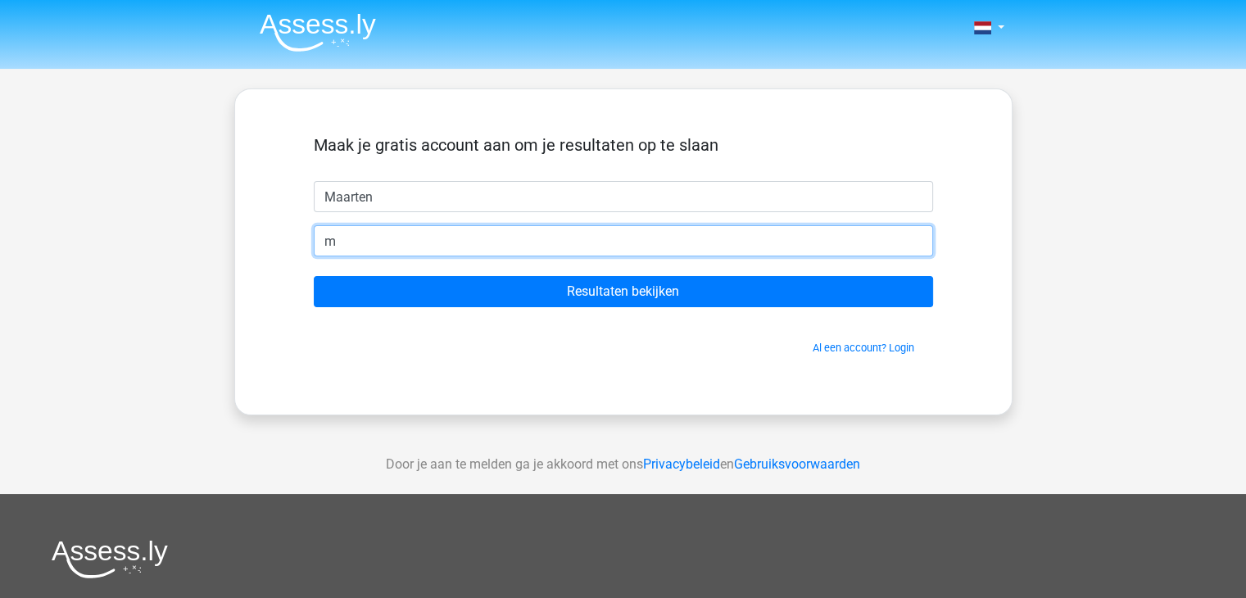
type input "[EMAIL_ADDRESS][DOMAIN_NAME]"
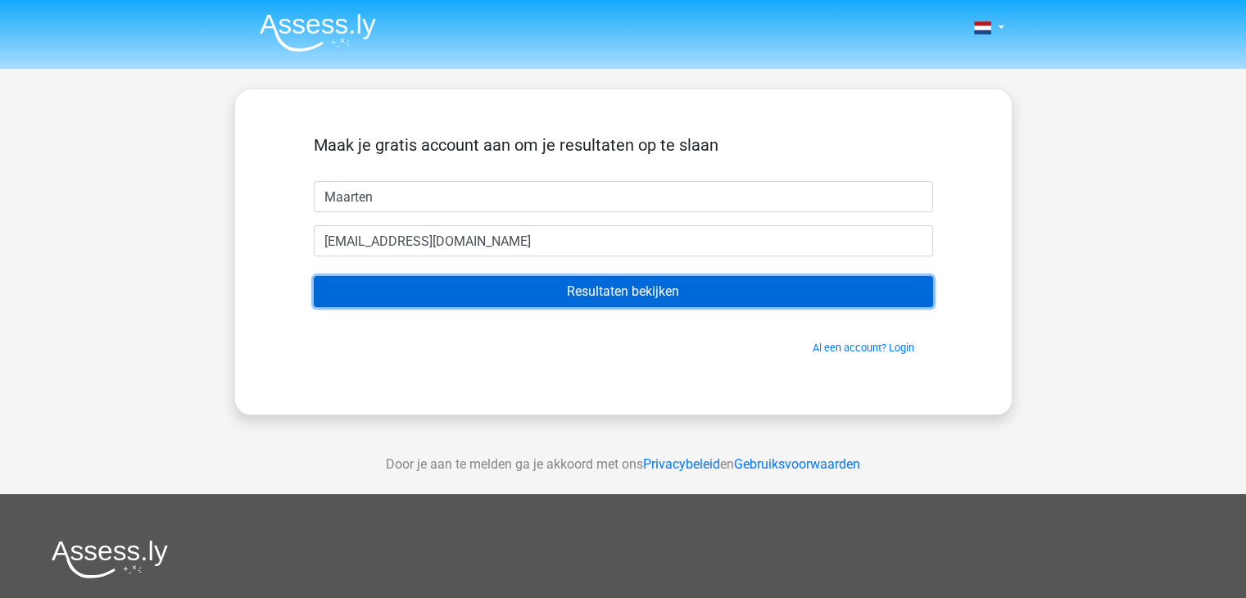
click at [704, 284] on input "Resultaten bekijken" at bounding box center [623, 291] width 619 height 31
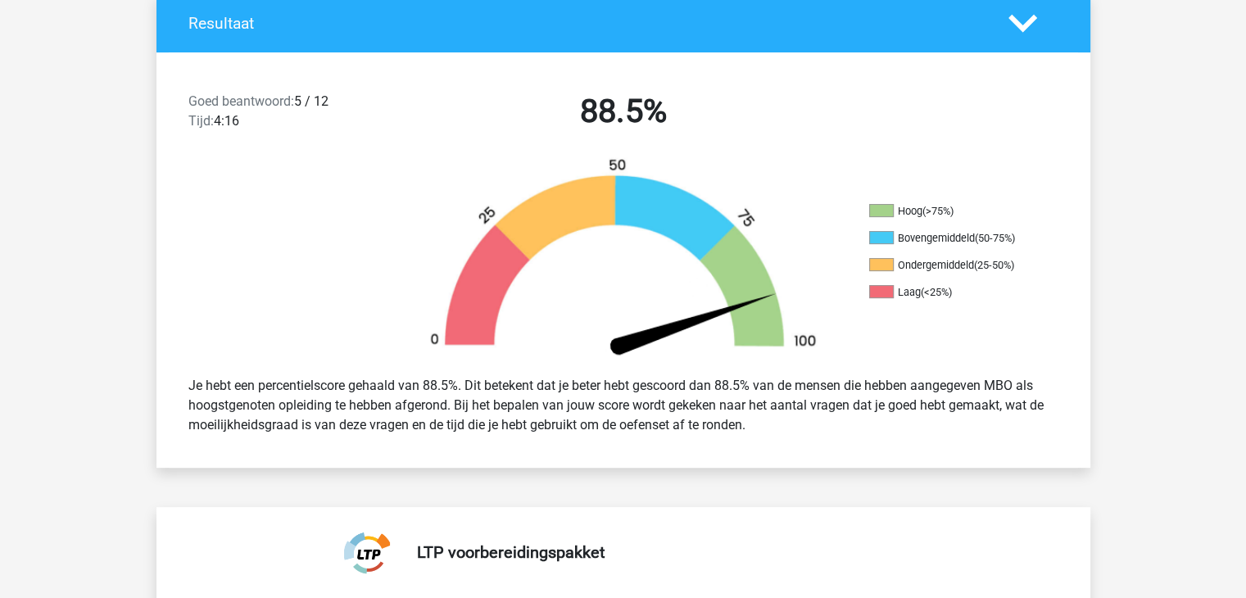
scroll to position [376, 0]
